Goal: Use online tool/utility: Utilize a website feature to perform a specific function

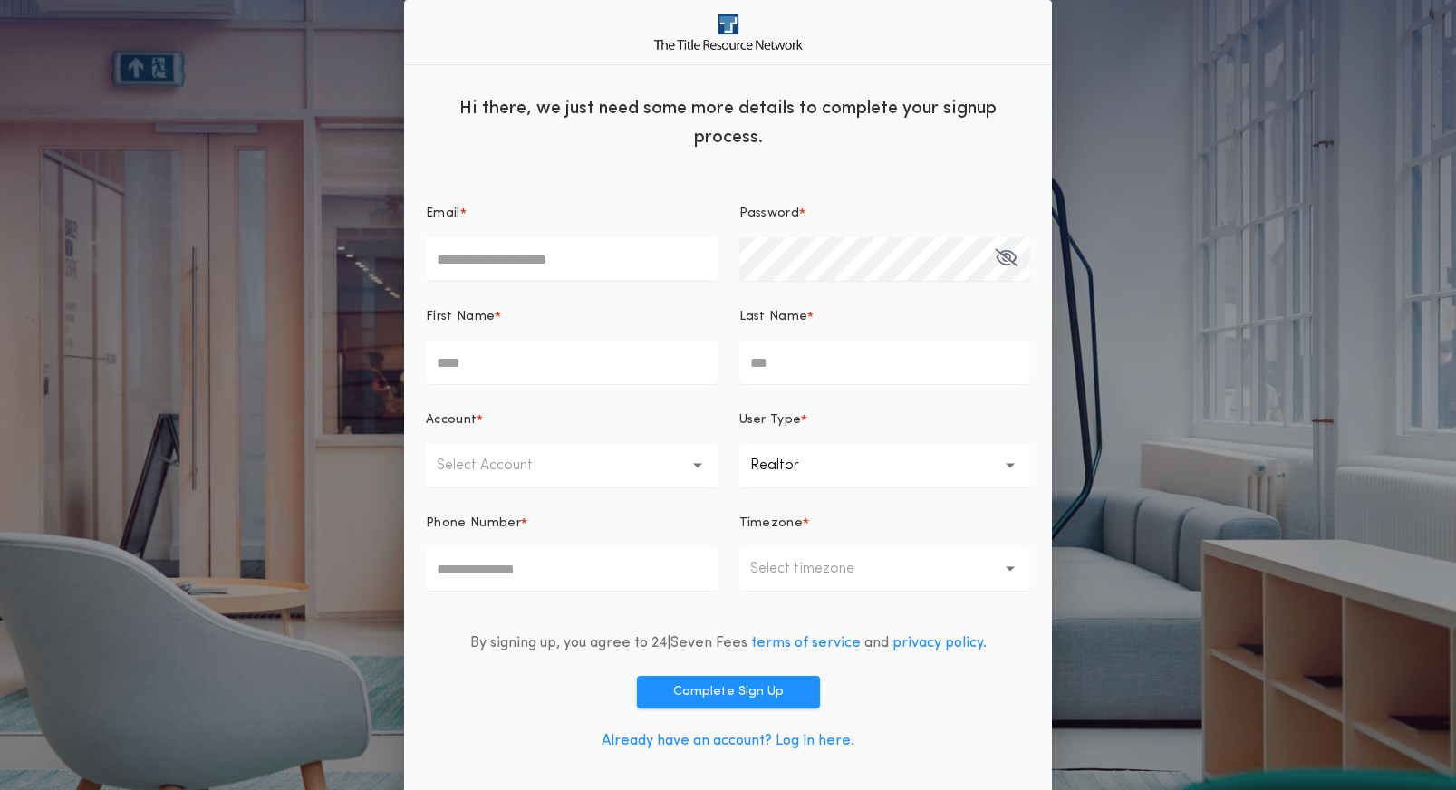
click at [837, 737] on link "Already have an account? Log in here." at bounding box center [728, 741] width 253 height 15
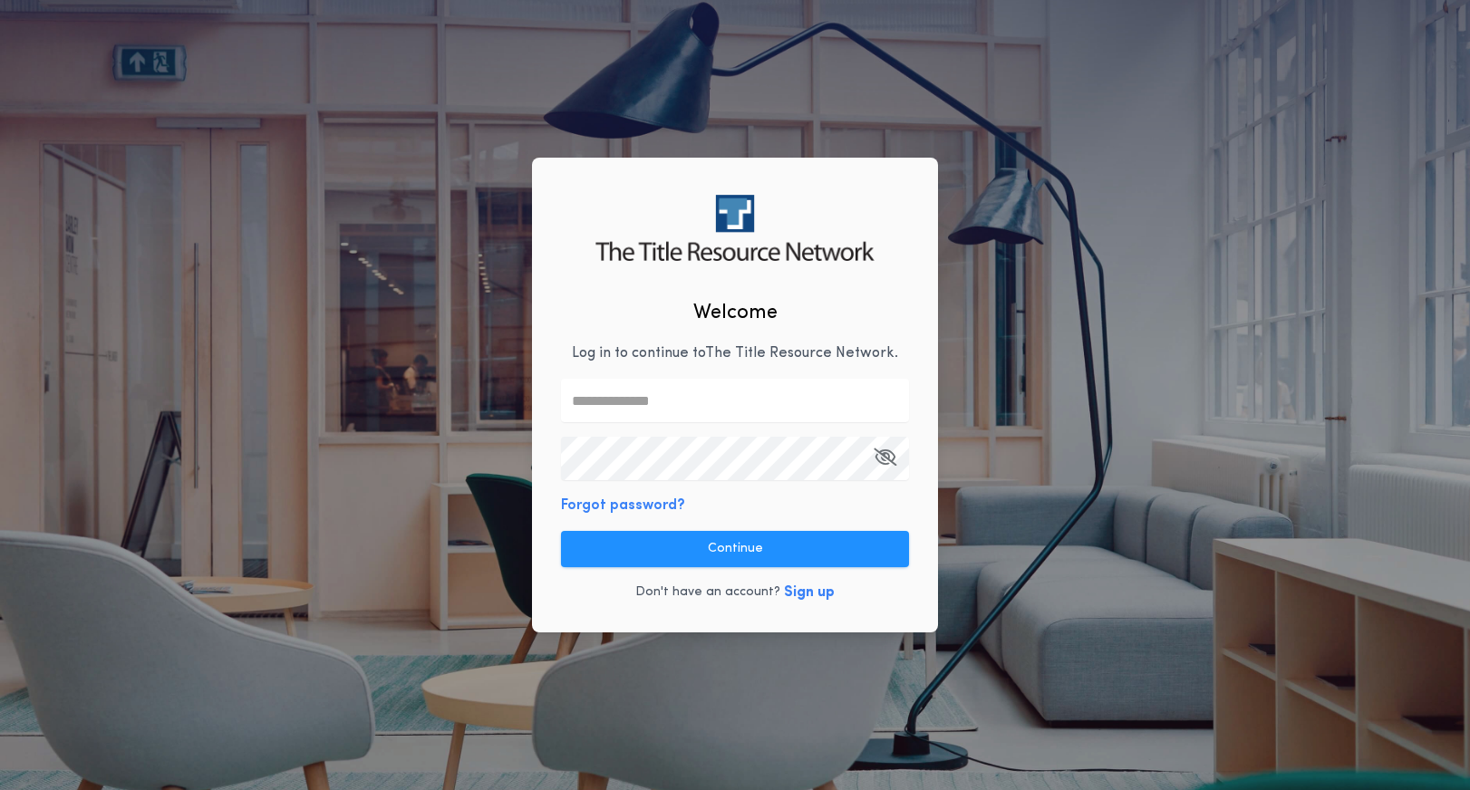
click at [662, 395] on input "text" at bounding box center [735, 401] width 348 height 44
type input "**********"
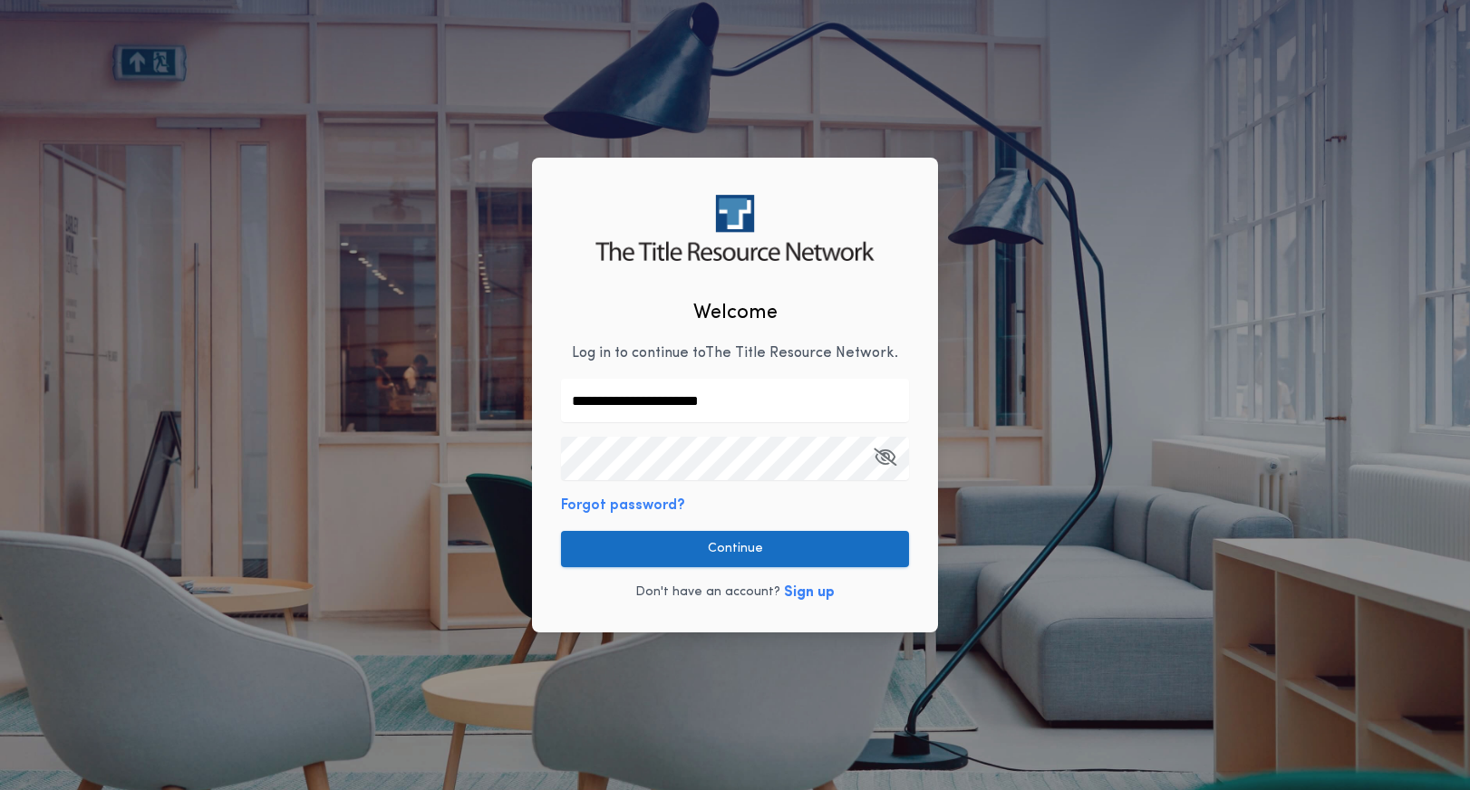
click at [734, 546] on button "Continue" at bounding box center [735, 549] width 348 height 36
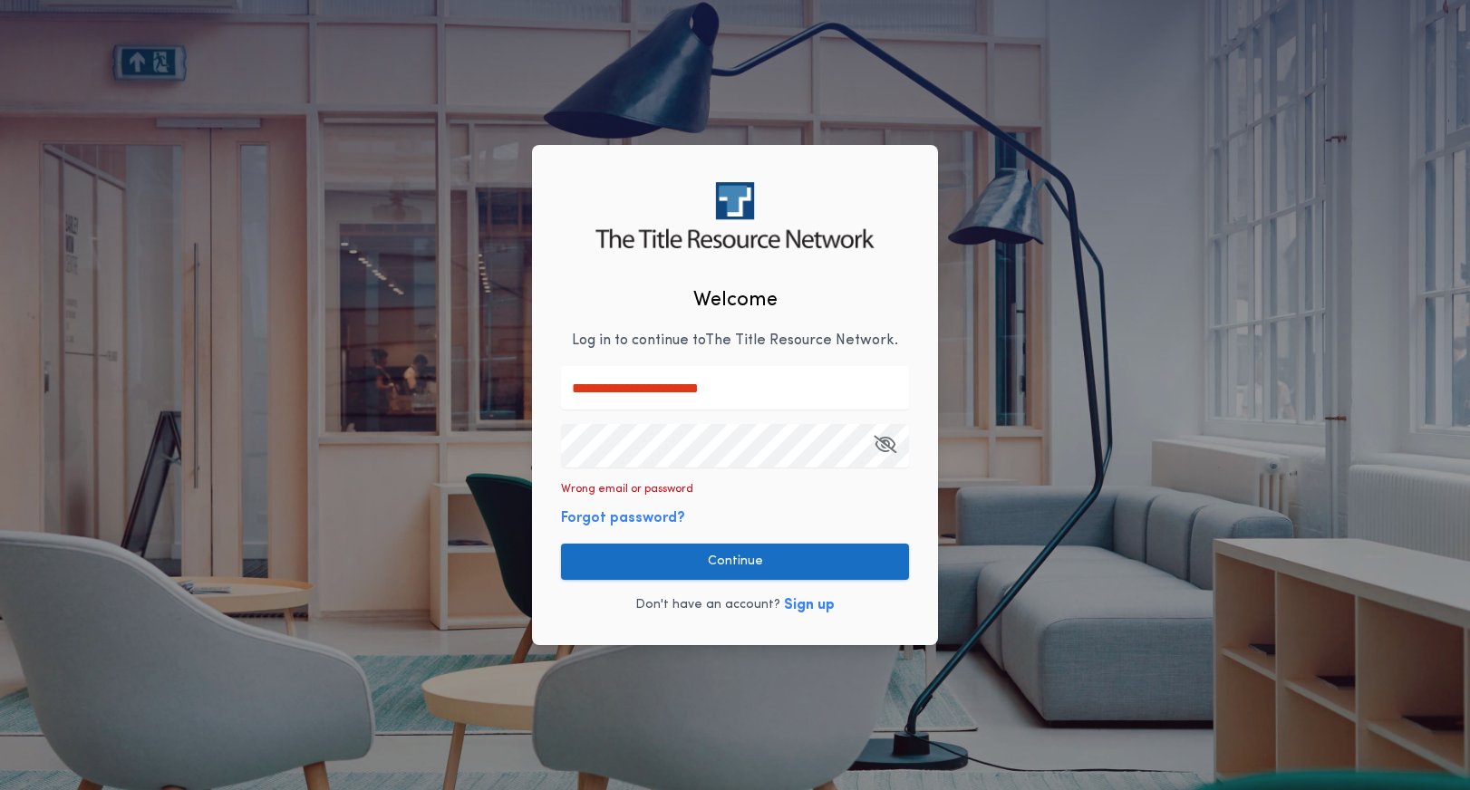
click at [771, 560] on button "Continue" at bounding box center [735, 562] width 348 height 36
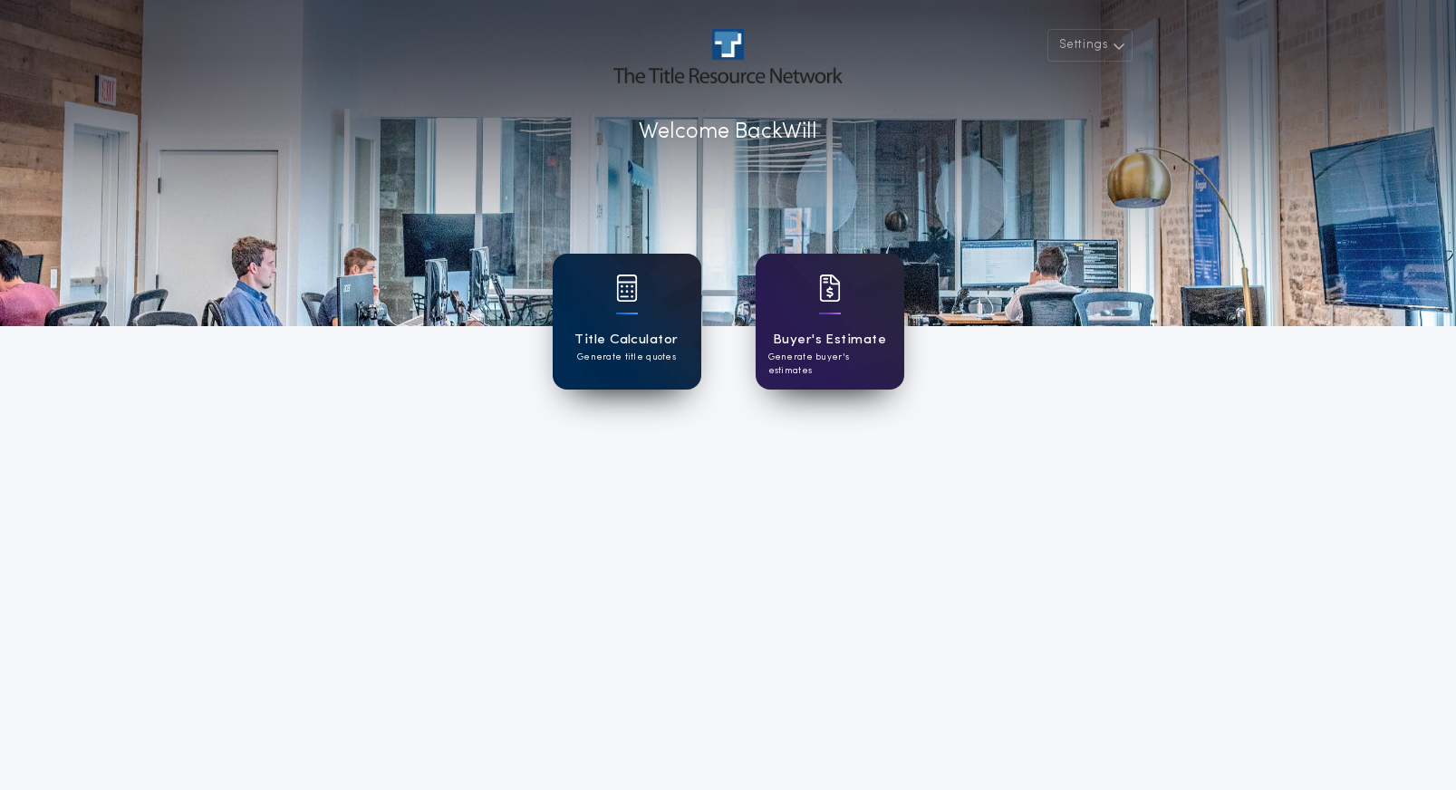
click at [641, 304] on div "Title Calculator Generate title quotes" at bounding box center [627, 322] width 149 height 136
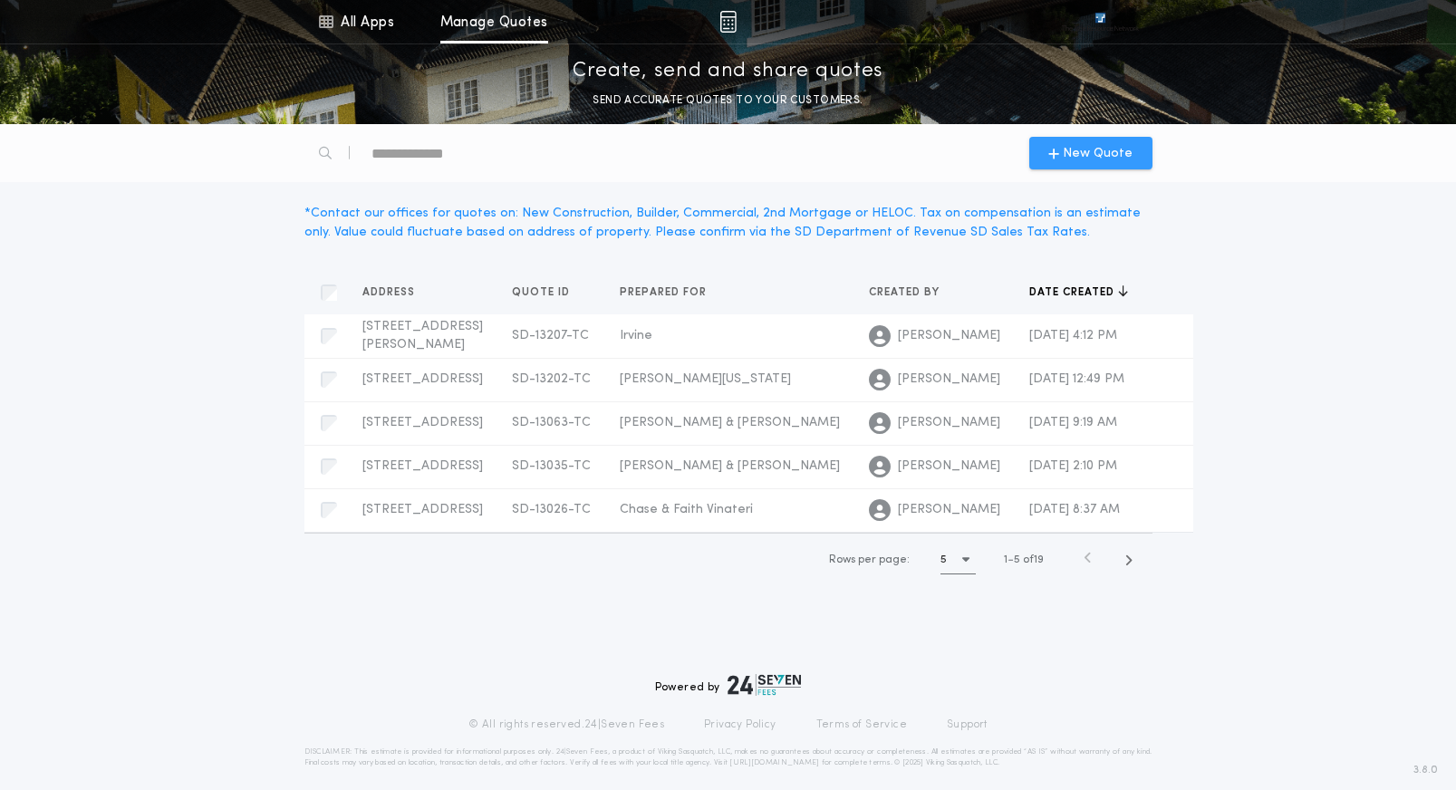
click at [1078, 154] on span "New Quote" at bounding box center [1098, 153] width 70 height 19
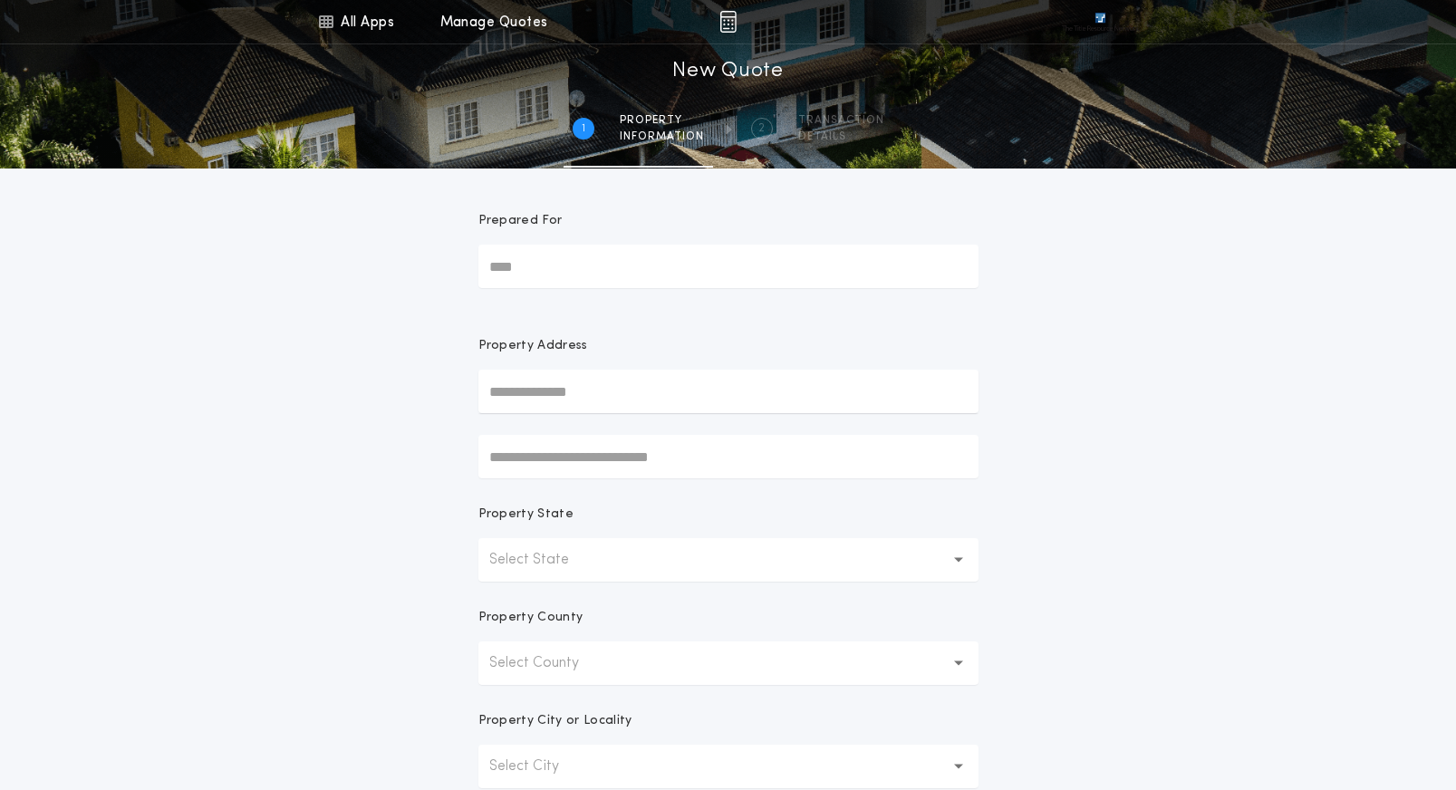
click at [608, 275] on input "Prepared For" at bounding box center [729, 267] width 500 height 44
type input "**********"
type input "*"
click at [1111, 447] on div "**********" at bounding box center [728, 518] width 1456 height 1036
click at [876, 410] on input "**********" at bounding box center [729, 392] width 500 height 44
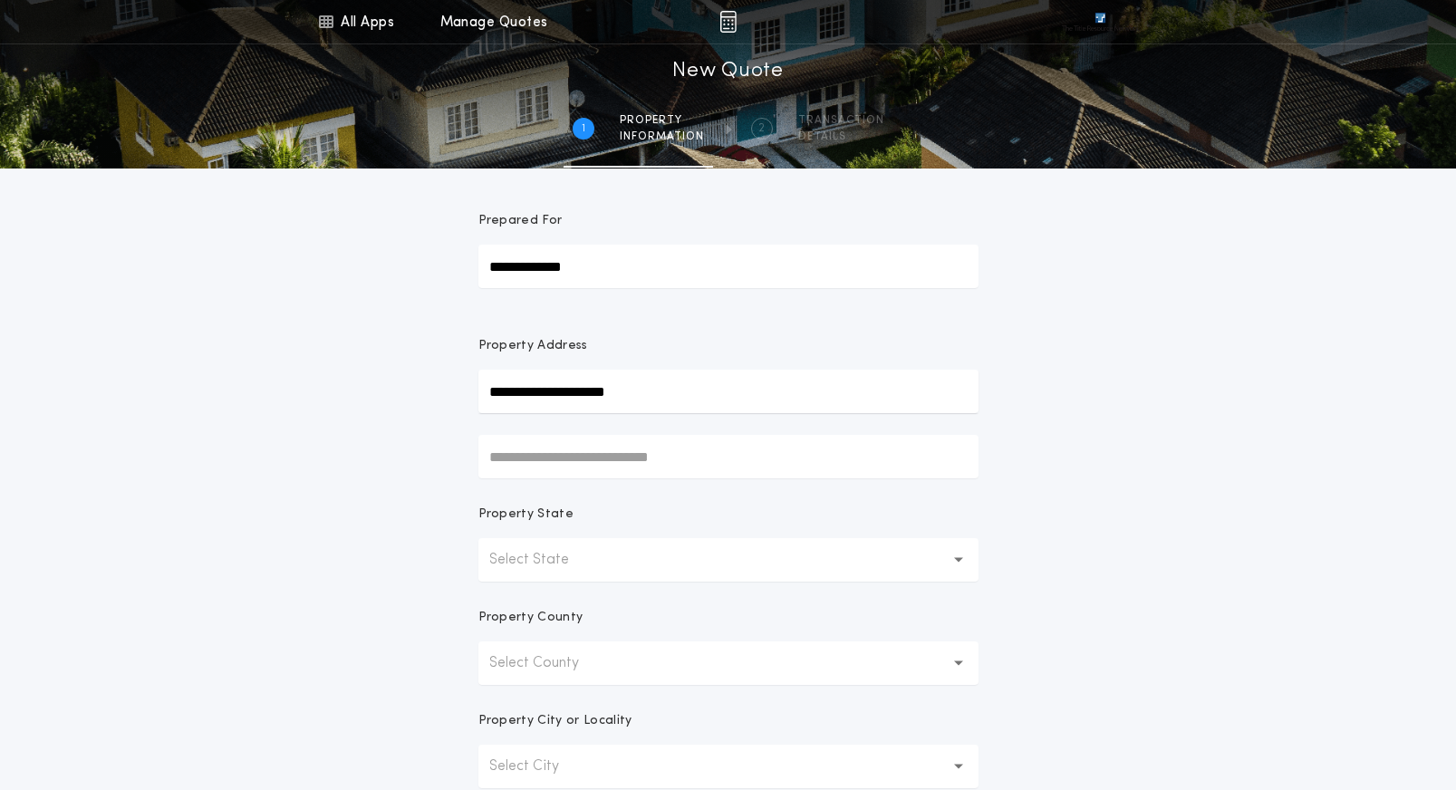
click at [806, 390] on input "**********" at bounding box center [729, 392] width 500 height 44
type input "**********"
click at [821, 551] on button "Select State" at bounding box center [729, 560] width 500 height 44
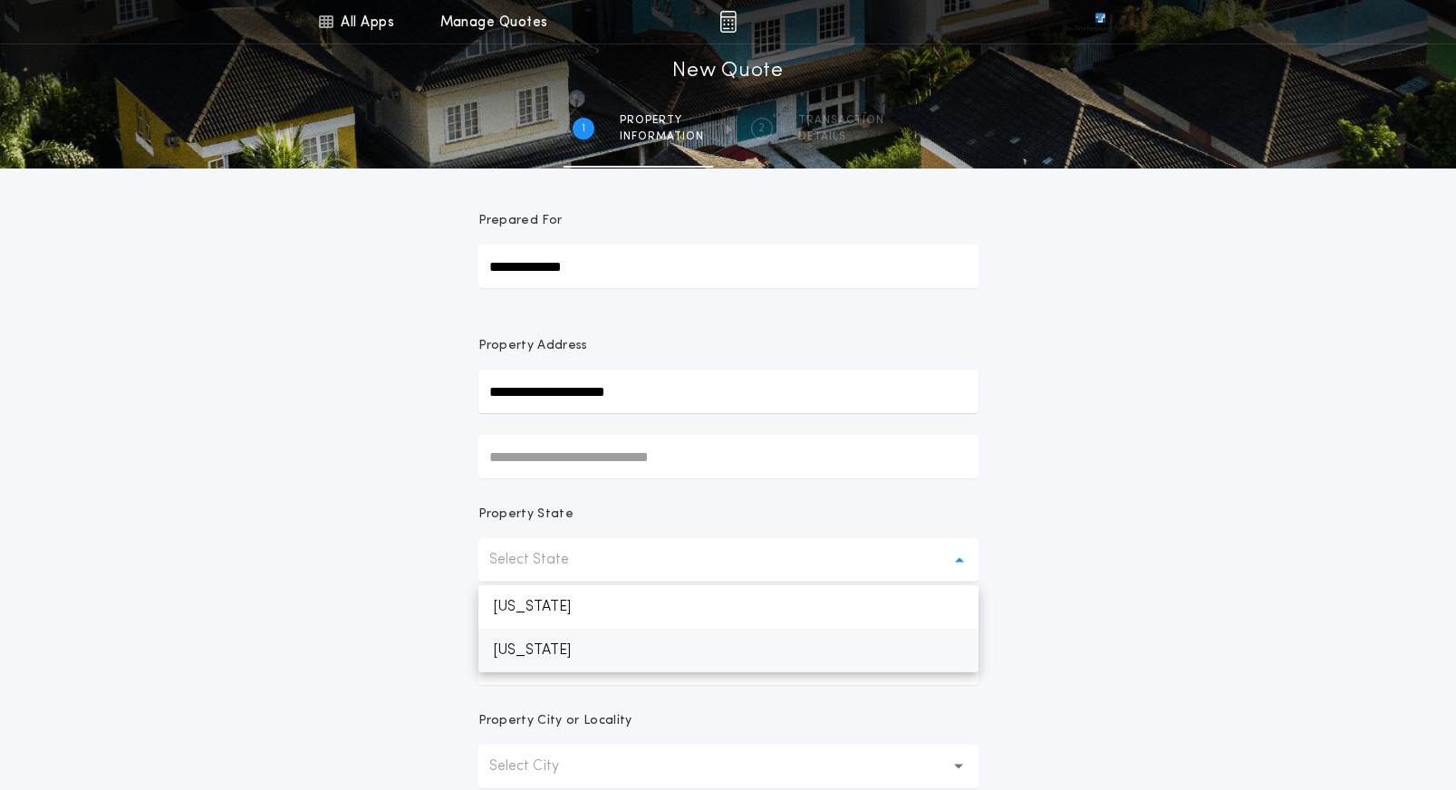
click at [703, 638] on p "South Dakota" at bounding box center [729, 651] width 500 height 44
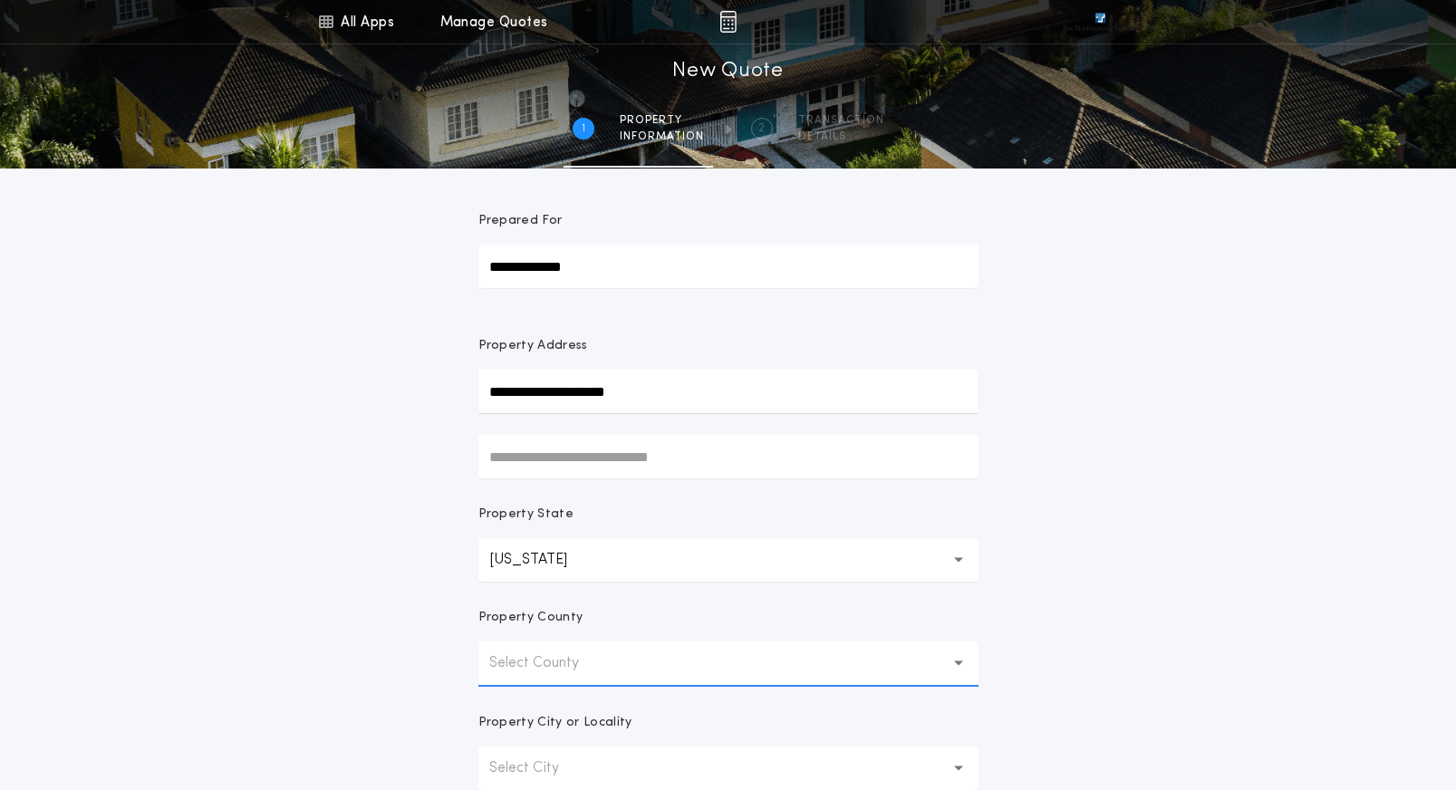
scroll to position [91, 0]
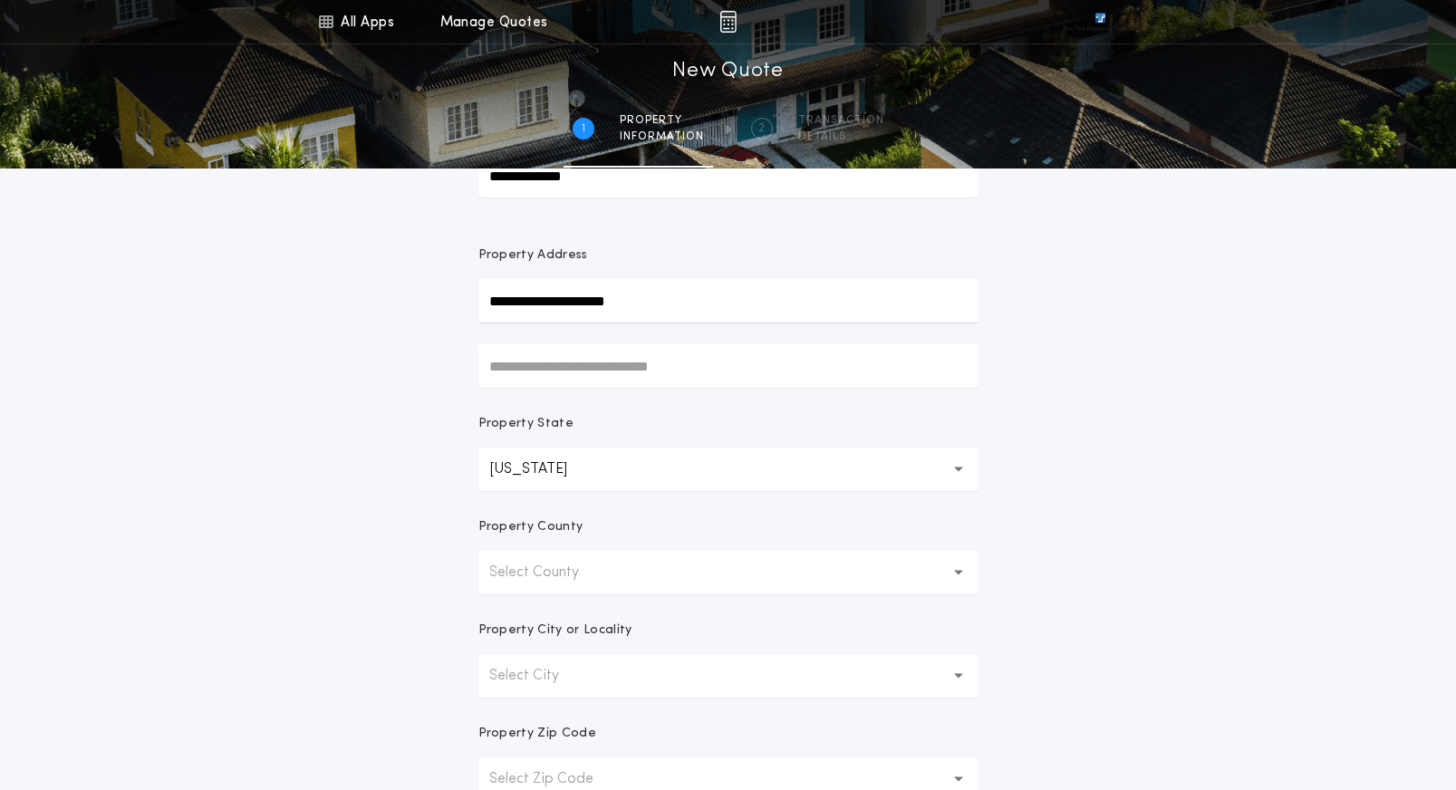
click at [695, 569] on button "Select County" at bounding box center [729, 573] width 500 height 44
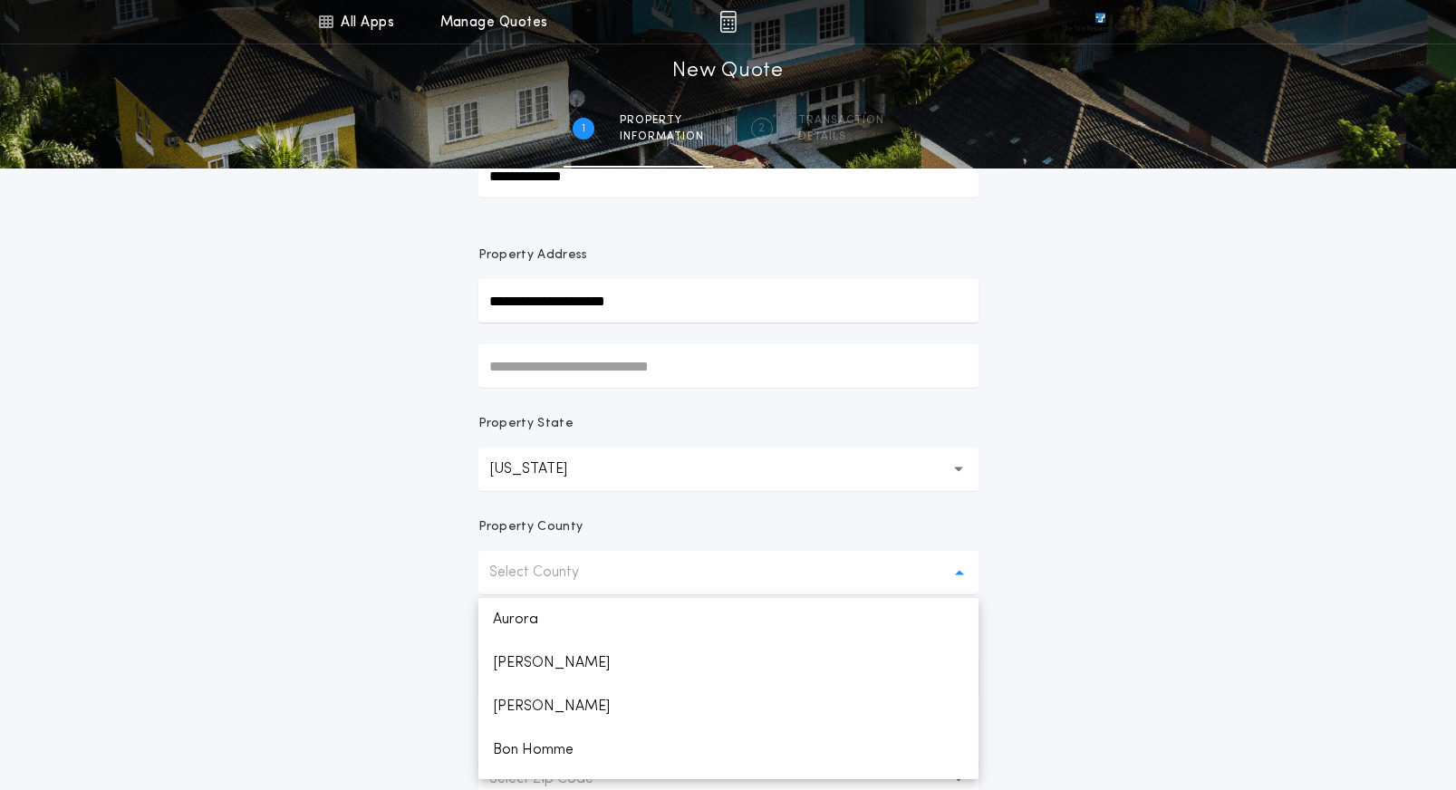
scroll to position [1602, 0]
click at [607, 751] on p "Lincoln" at bounding box center [729, 758] width 500 height 44
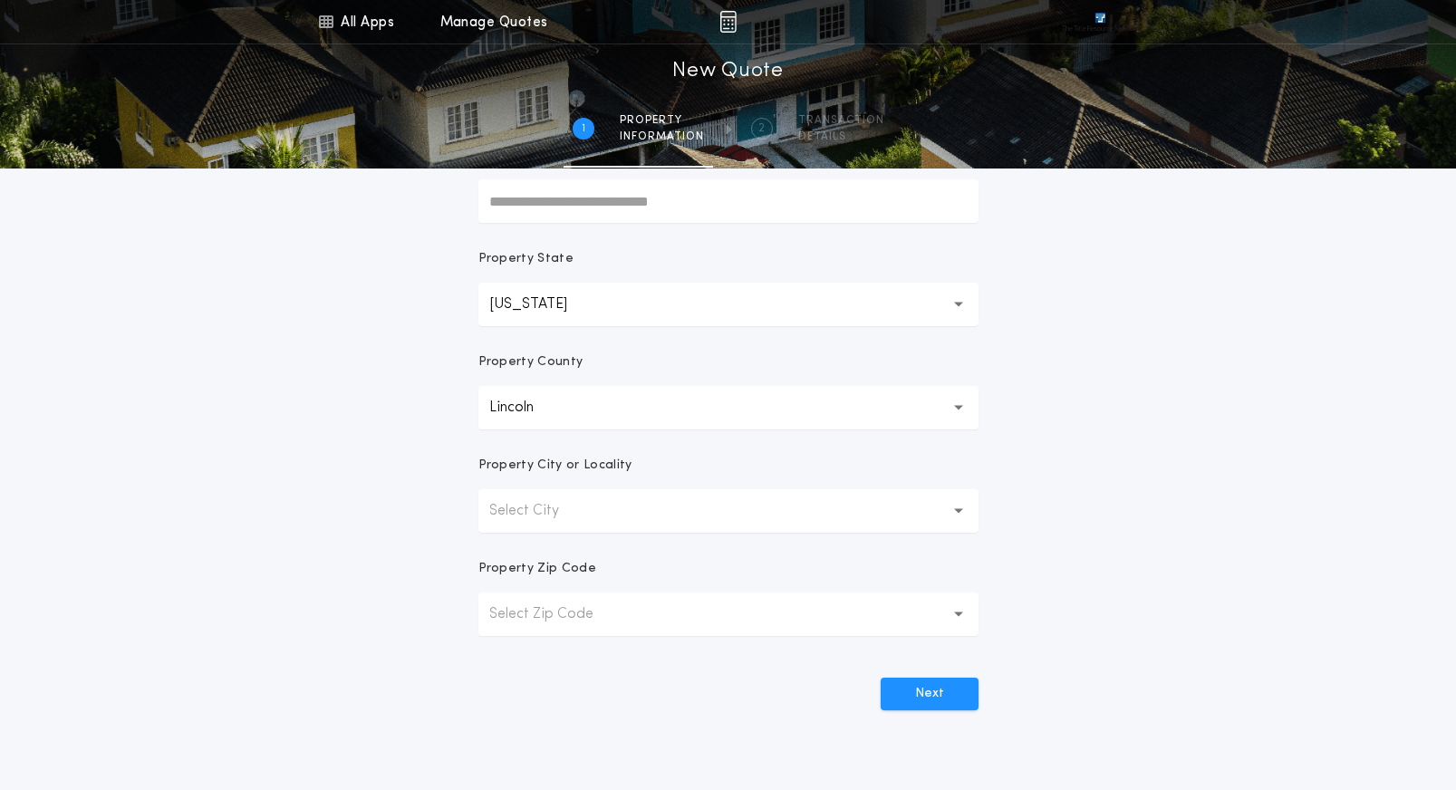
scroll to position [272, 0]
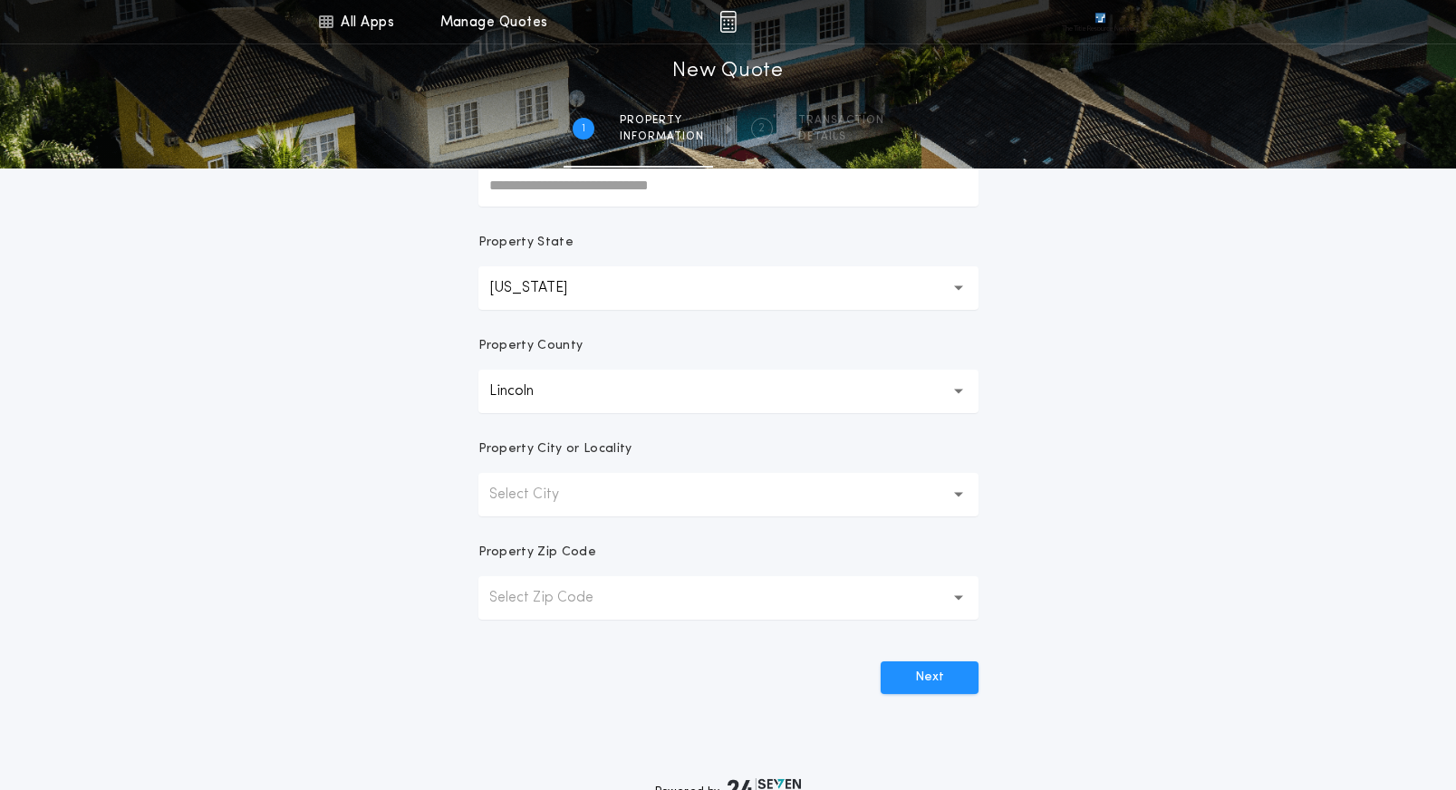
click at [603, 502] on button "Select City" at bounding box center [729, 495] width 500 height 44
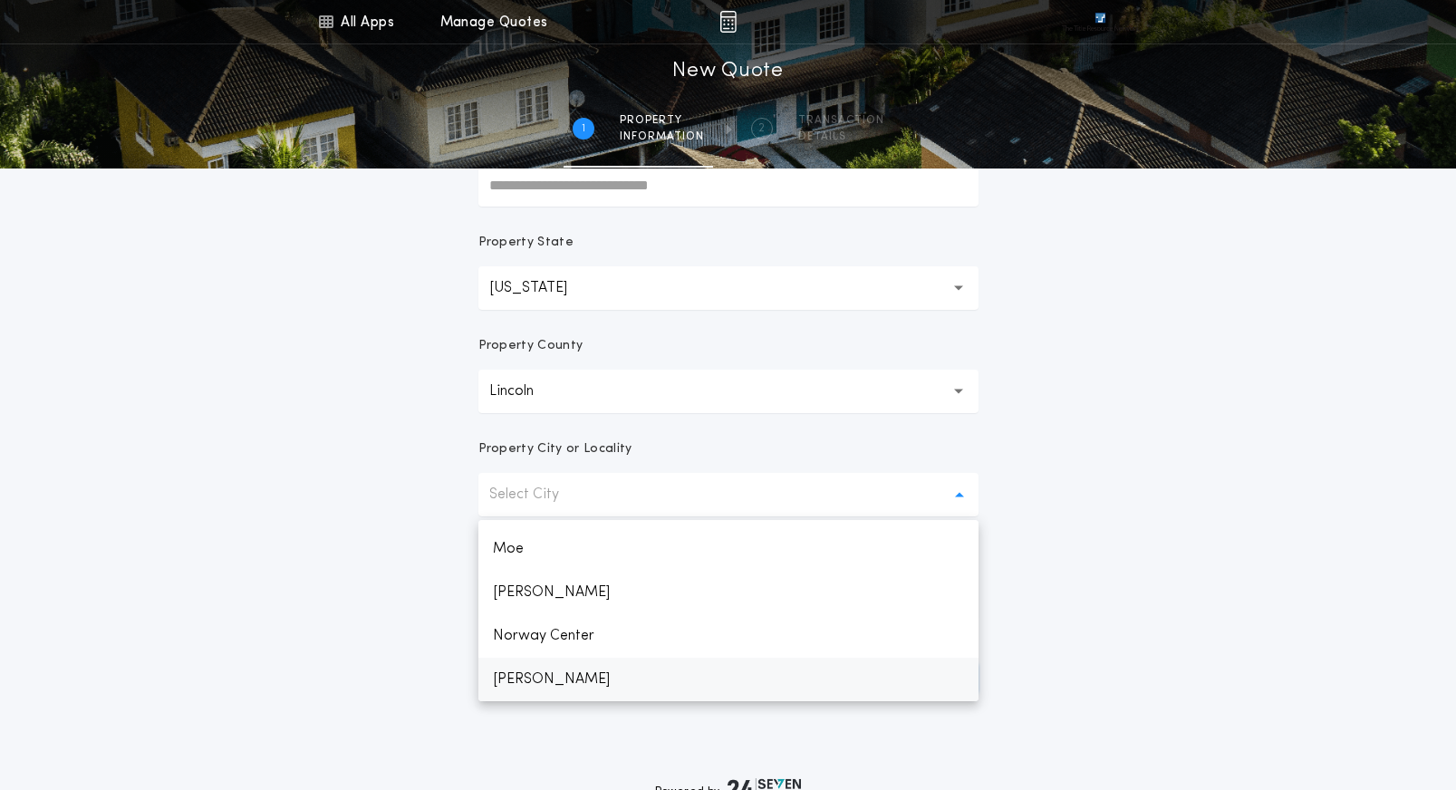
scroll to position [297, 0]
click at [795, 675] on p "Sioux Falls" at bounding box center [729, 680] width 500 height 44
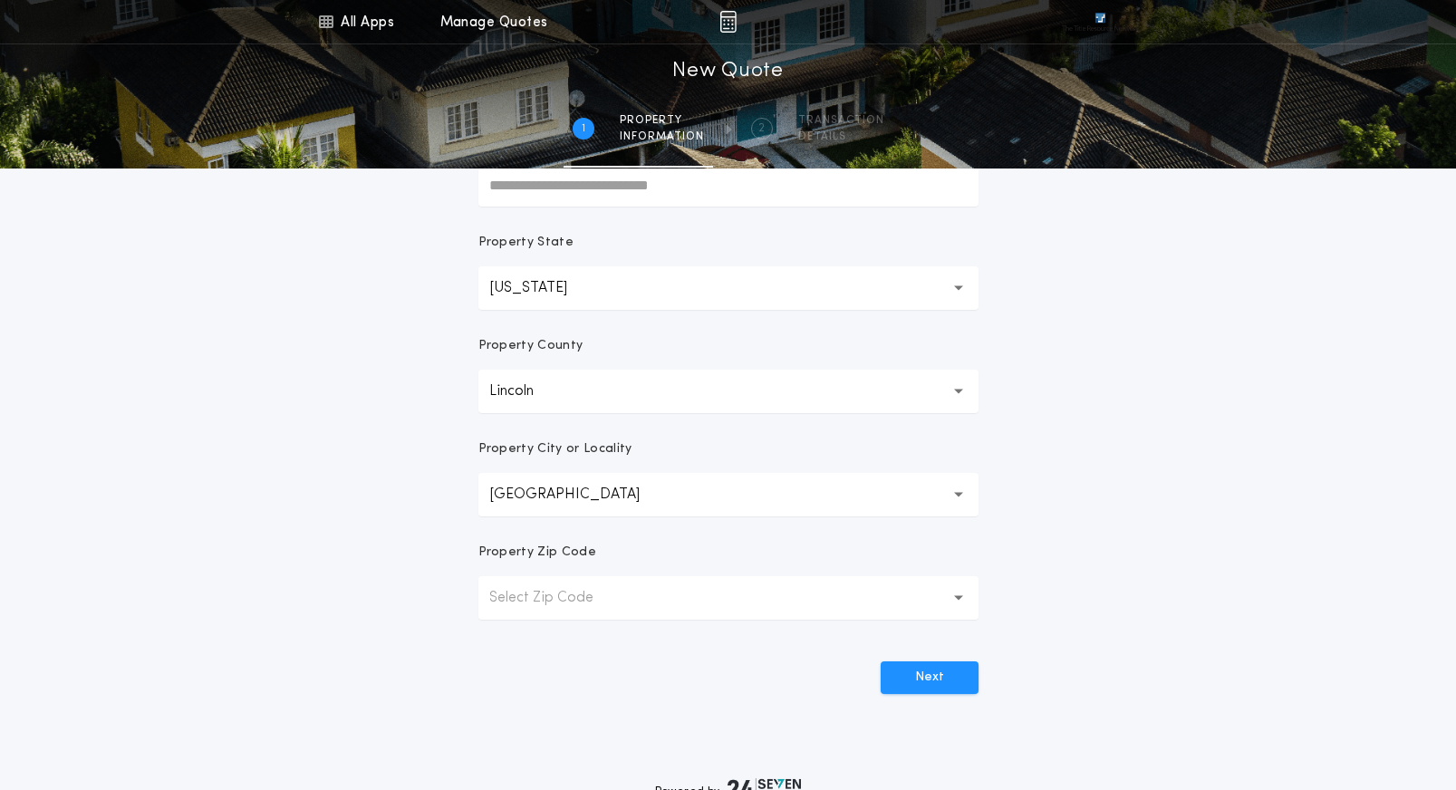
click at [704, 611] on button "Select Zip Code" at bounding box center [729, 598] width 500 height 44
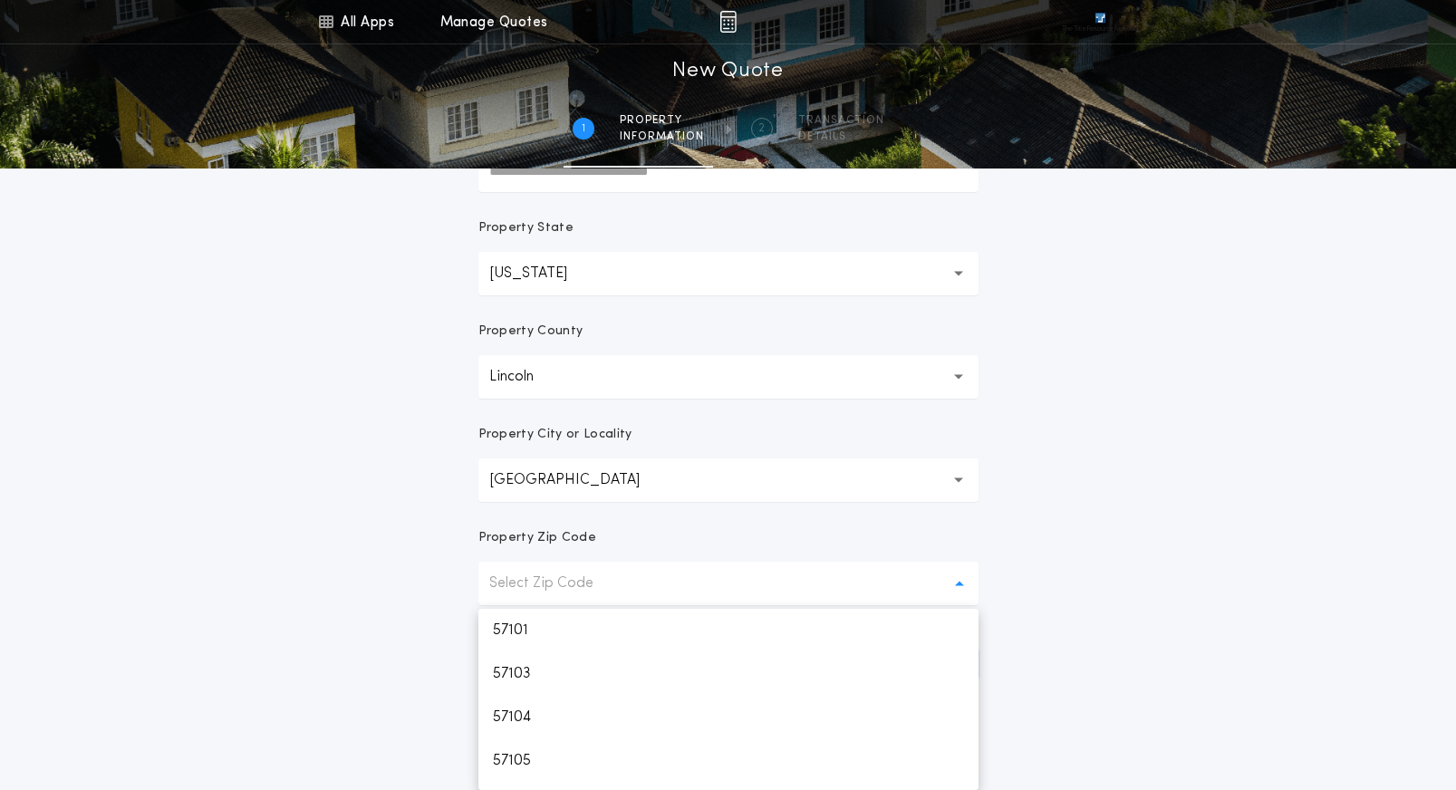
scroll to position [123, 0]
click at [657, 759] on p "57108" at bounding box center [729, 769] width 500 height 44
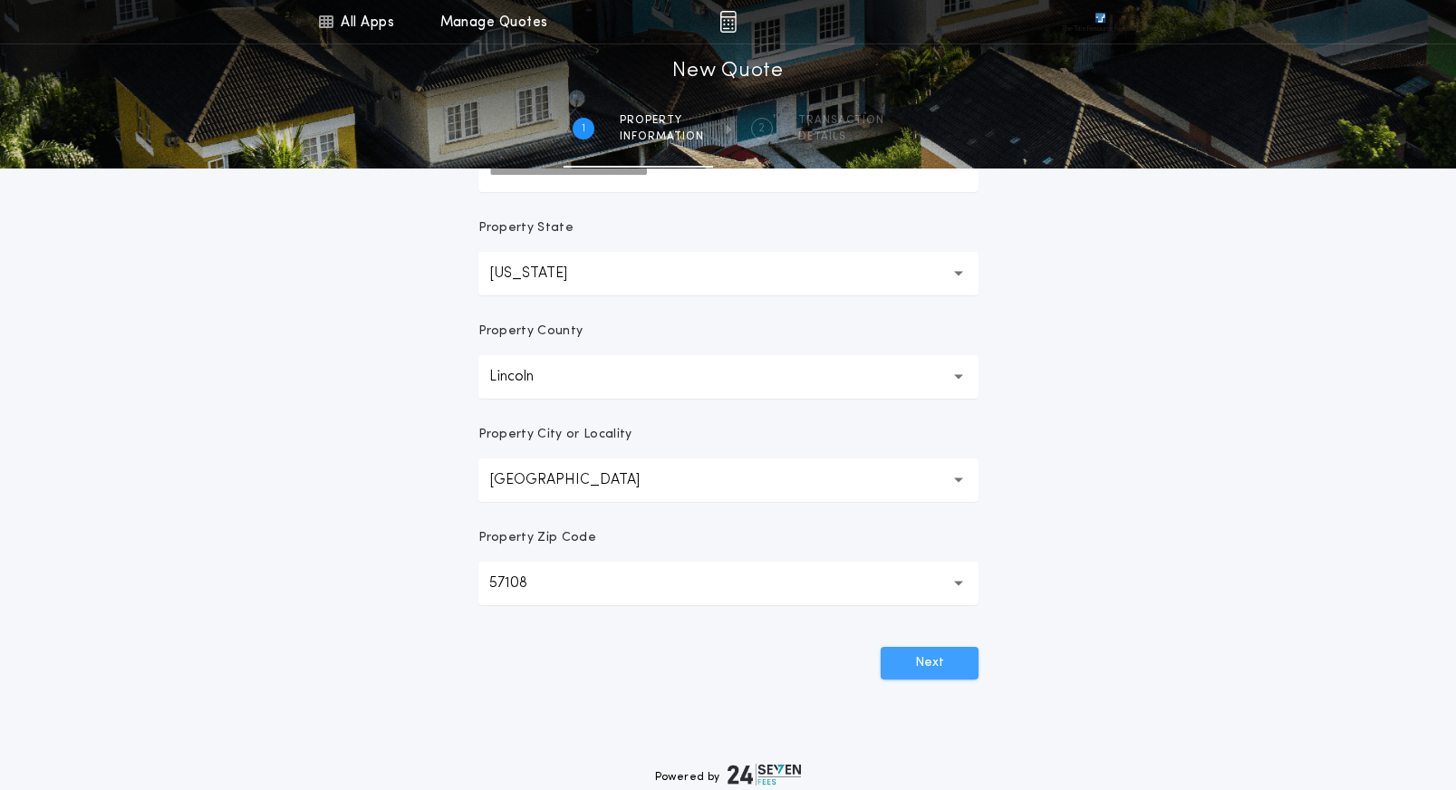
click at [935, 654] on button "Next" at bounding box center [930, 663] width 98 height 33
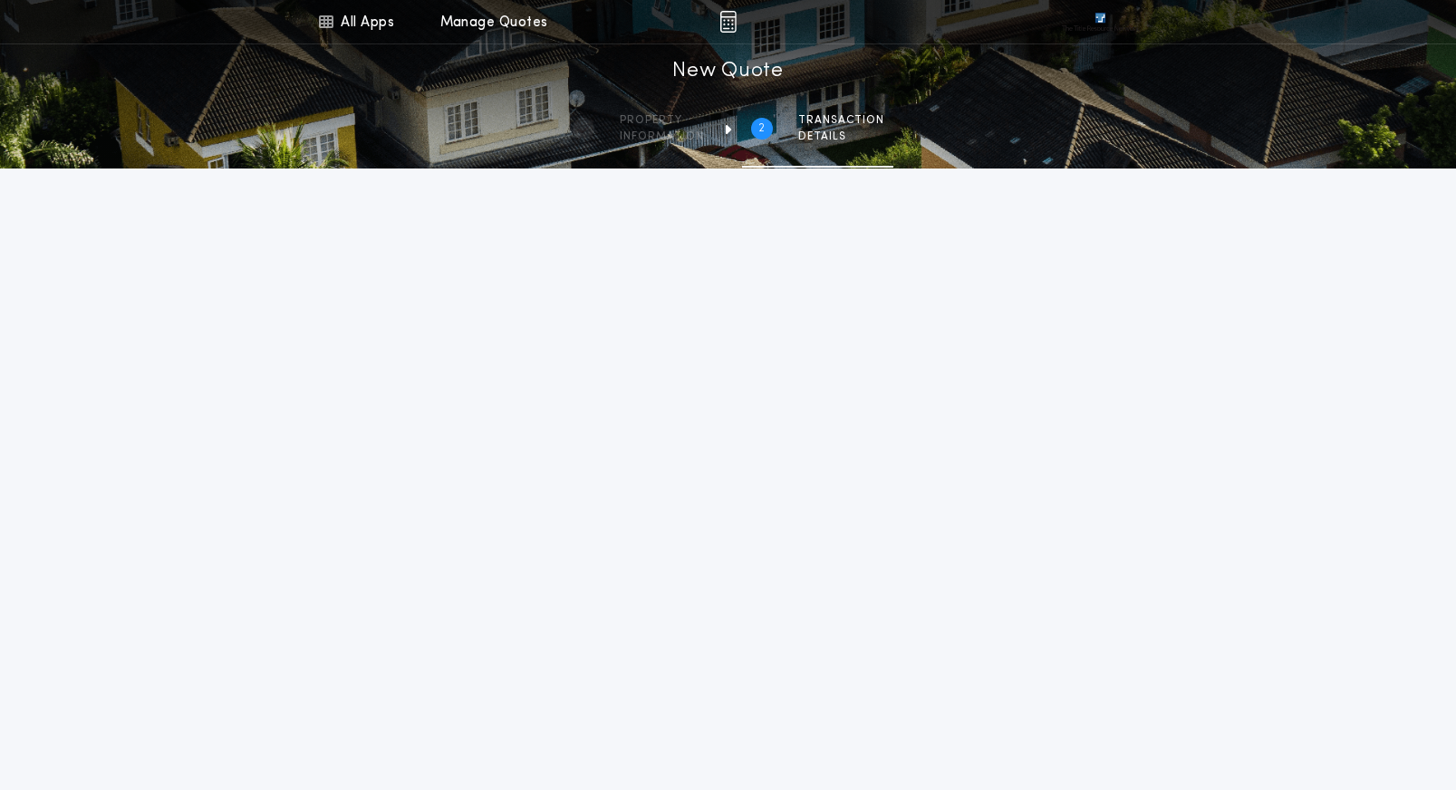
scroll to position [0, 0]
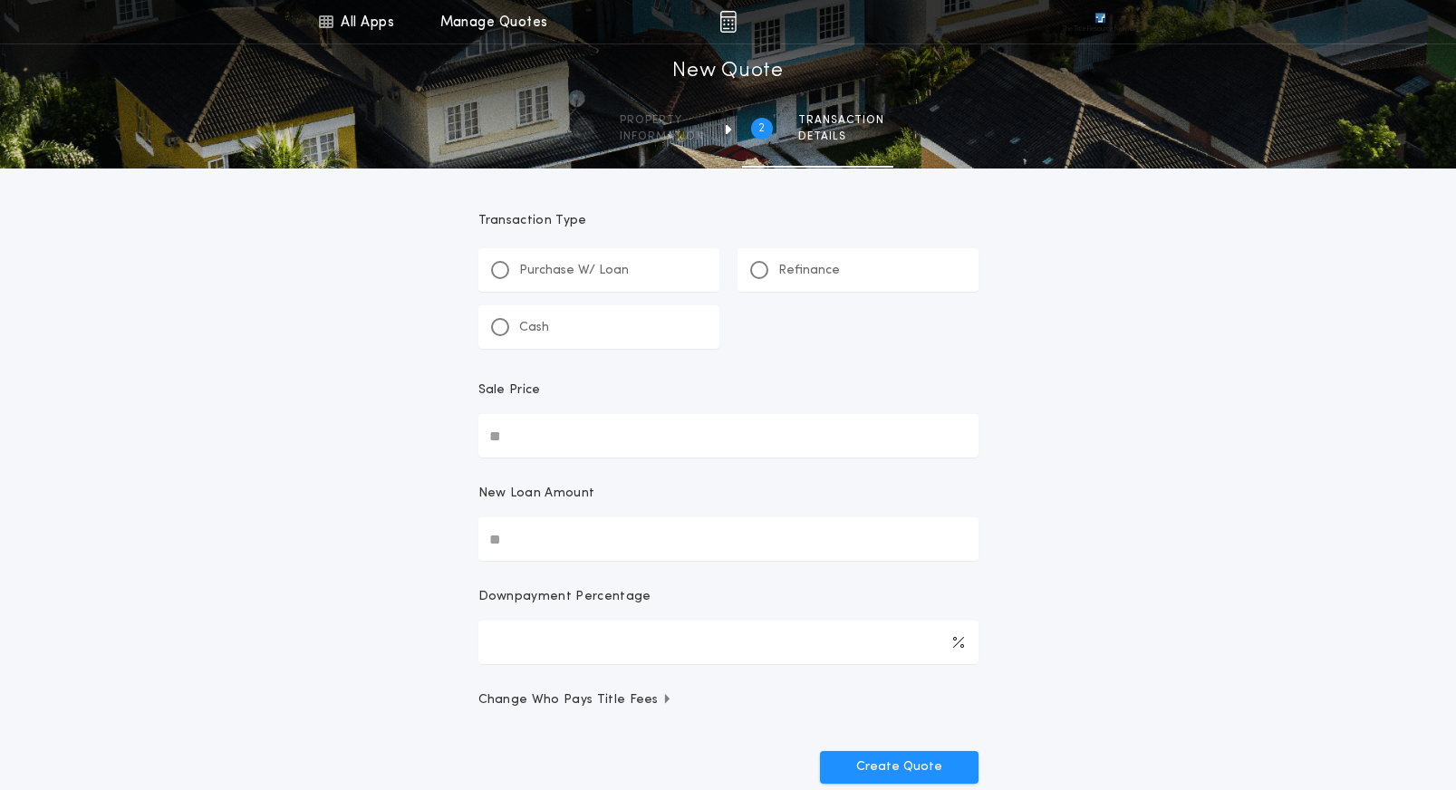
click at [772, 265] on div "Refinance" at bounding box center [795, 270] width 90 height 19
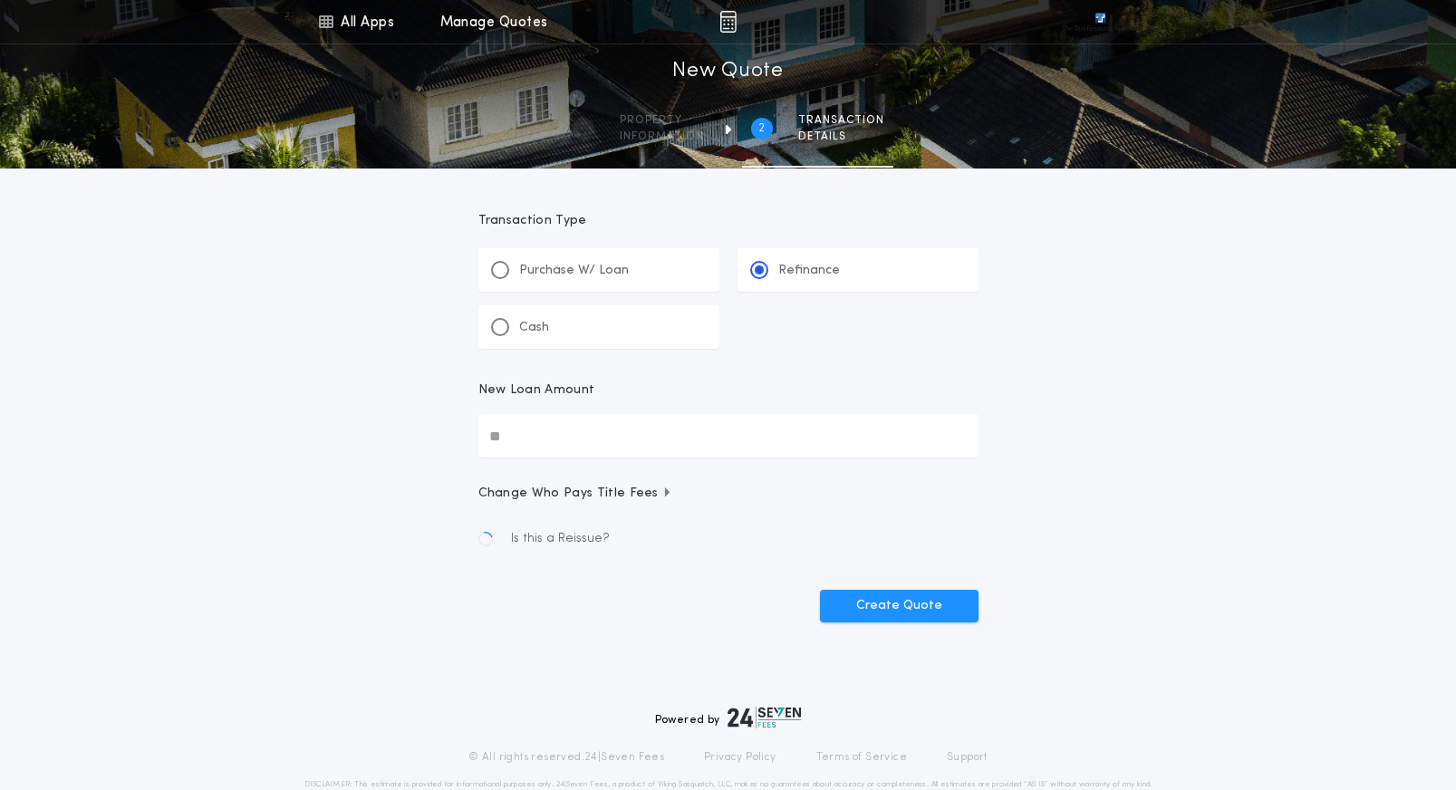
click at [586, 436] on input "New Loan Amount" at bounding box center [729, 436] width 500 height 44
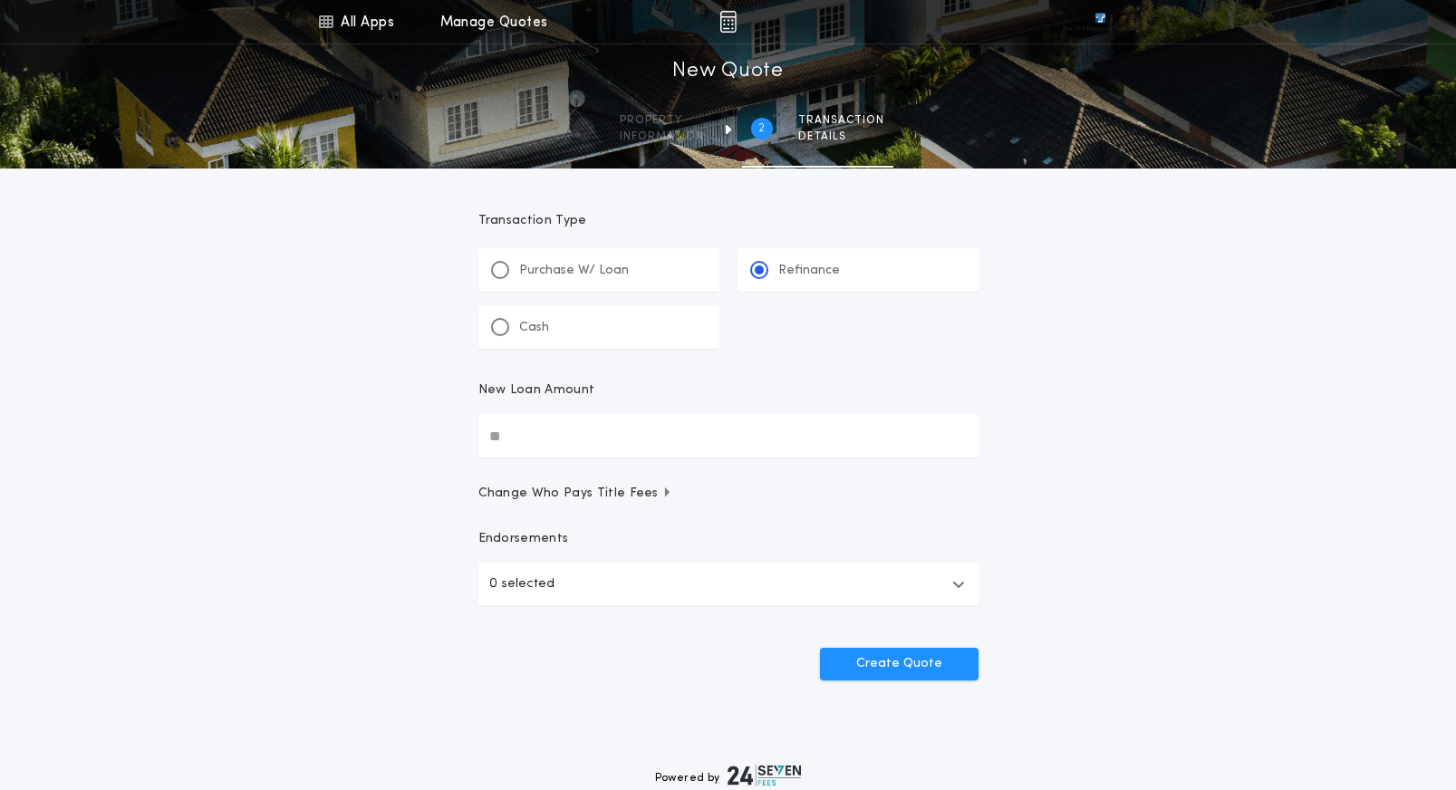
click at [655, 448] on input "New Loan Amount" at bounding box center [729, 436] width 500 height 44
type input "********"
click at [1103, 504] on div "All Apps Title Calculator Buyer's Estimate Menu All Apps Manage Quotes 2 /2 New…" at bounding box center [728, 375] width 1456 height 750
click at [947, 672] on button "Create Quote" at bounding box center [899, 664] width 159 height 33
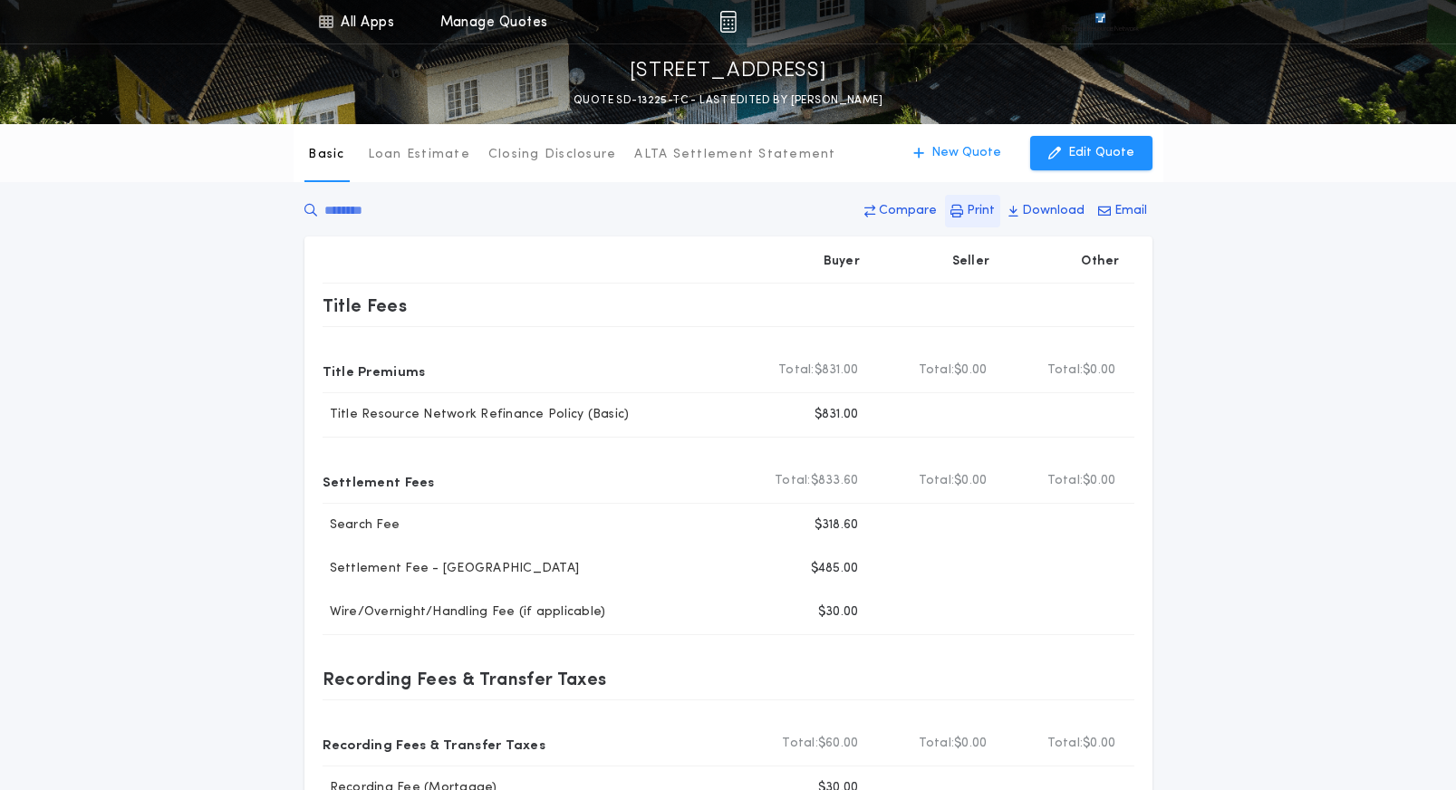
click at [970, 209] on button "Print" at bounding box center [972, 211] width 55 height 33
